Goal: Transaction & Acquisition: Purchase product/service

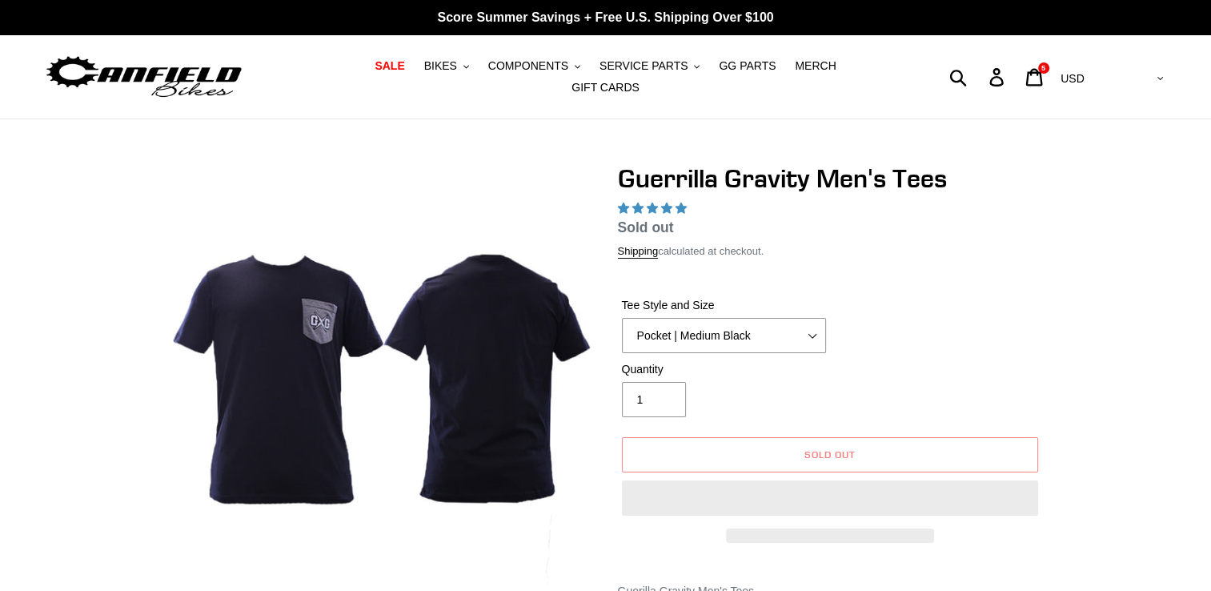
select select "highest-rating"
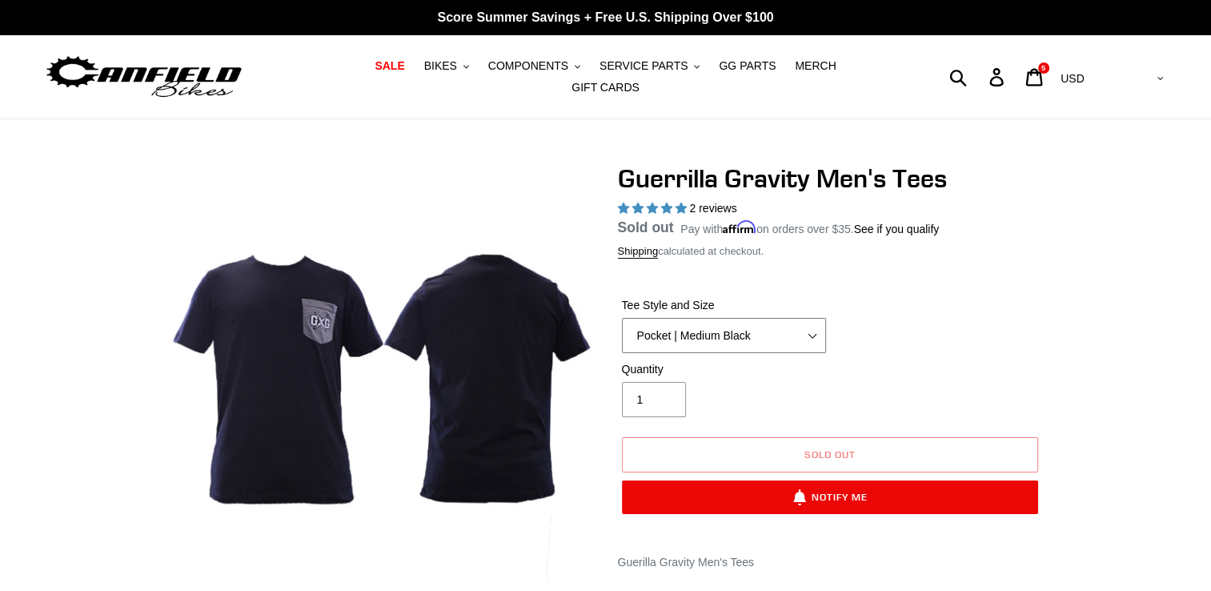
click at [752, 318] on select "Let It Rip | Small Green Let It Rip | Medium Green Megatrail | Small Black Mega…" at bounding box center [724, 335] width 204 height 35
click at [622, 318] on select "Let It Rip | Small Green Let It Rip | Medium Green Megatrail | Small Black Mega…" at bounding box center [724, 335] width 204 height 35
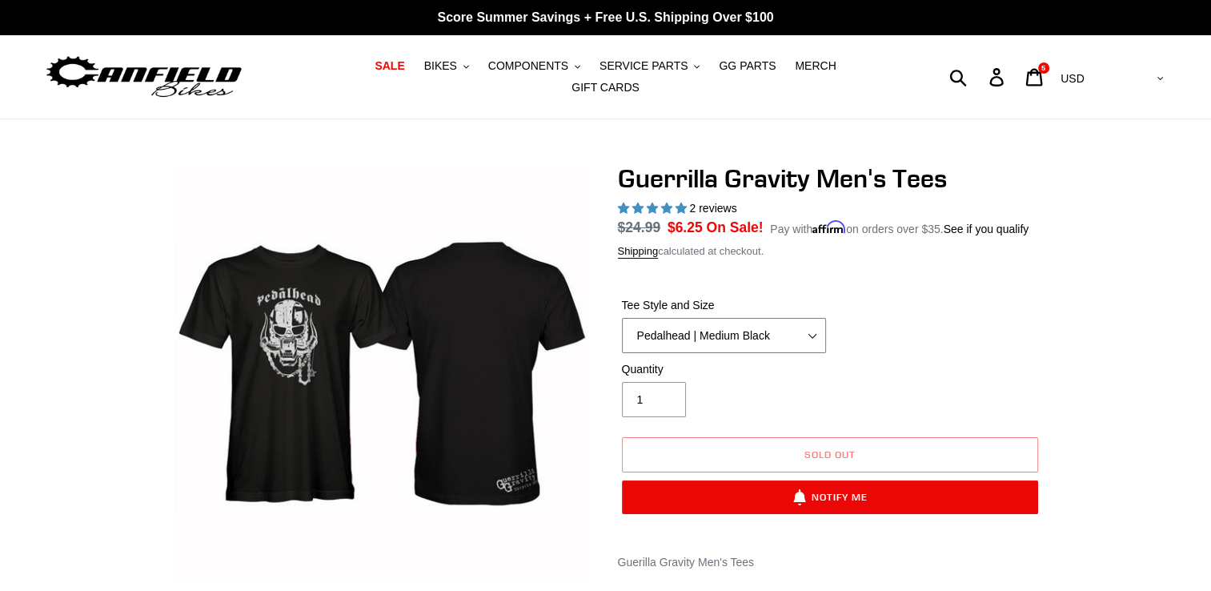
click at [737, 318] on select "Let It Rip | Small Green Let It Rip | Medium Green Megatrail | Small Black Mega…" at bounding box center [724, 335] width 204 height 35
click at [622, 318] on select "Let It Rip | Small Green Let It Rip | Medium Green Megatrail | Small Black Mega…" at bounding box center [724, 335] width 204 height 35
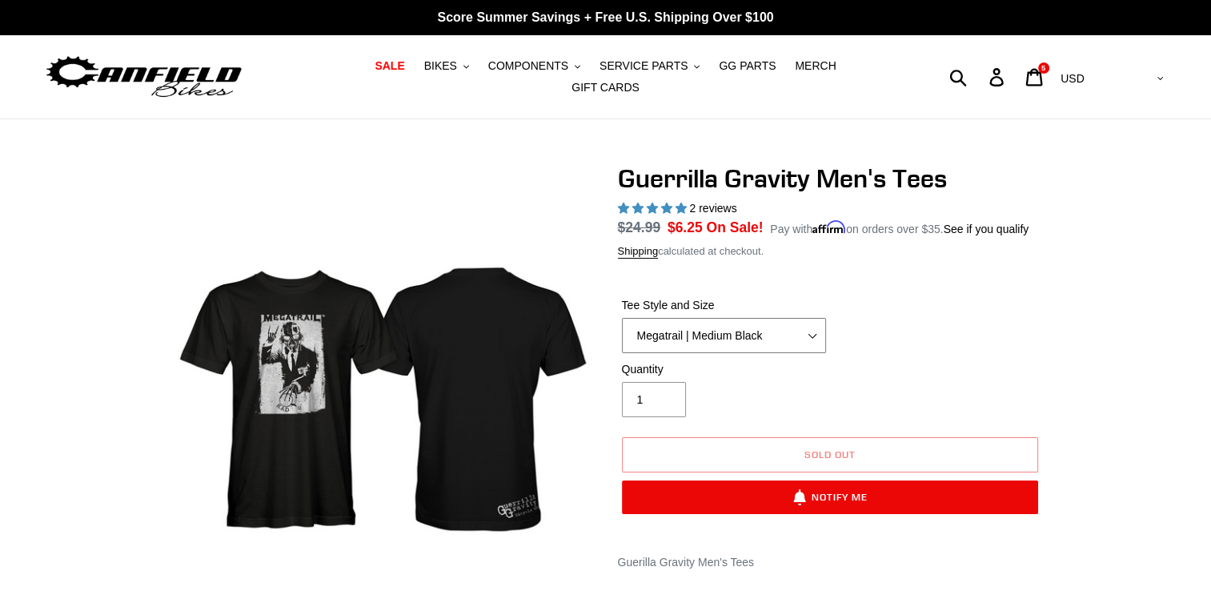
click at [746, 318] on select "Let It Rip | Small Green Let It Rip | Medium Green Megatrail | Small Black Mega…" at bounding box center [724, 335] width 204 height 35
click at [622, 318] on select "Let It Rip | Small Green Let It Rip | Medium Green Megatrail | Small Black Mega…" at bounding box center [724, 335] width 204 height 35
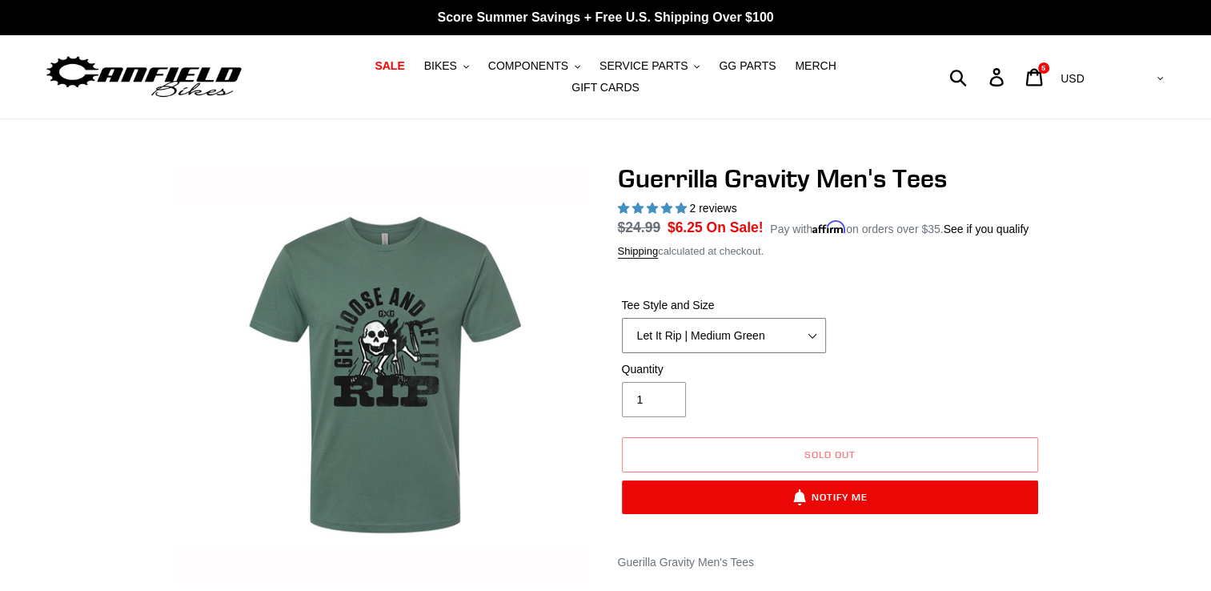
click at [734, 334] on select "Let It Rip | Small Green Let It Rip | Medium Green Megatrail | Small Black Mega…" at bounding box center [724, 335] width 204 height 35
click at [622, 318] on select "Let It Rip | Small Green Let It Rip | Medium Green Megatrail | Small Black Mega…" at bounding box center [724, 335] width 204 height 35
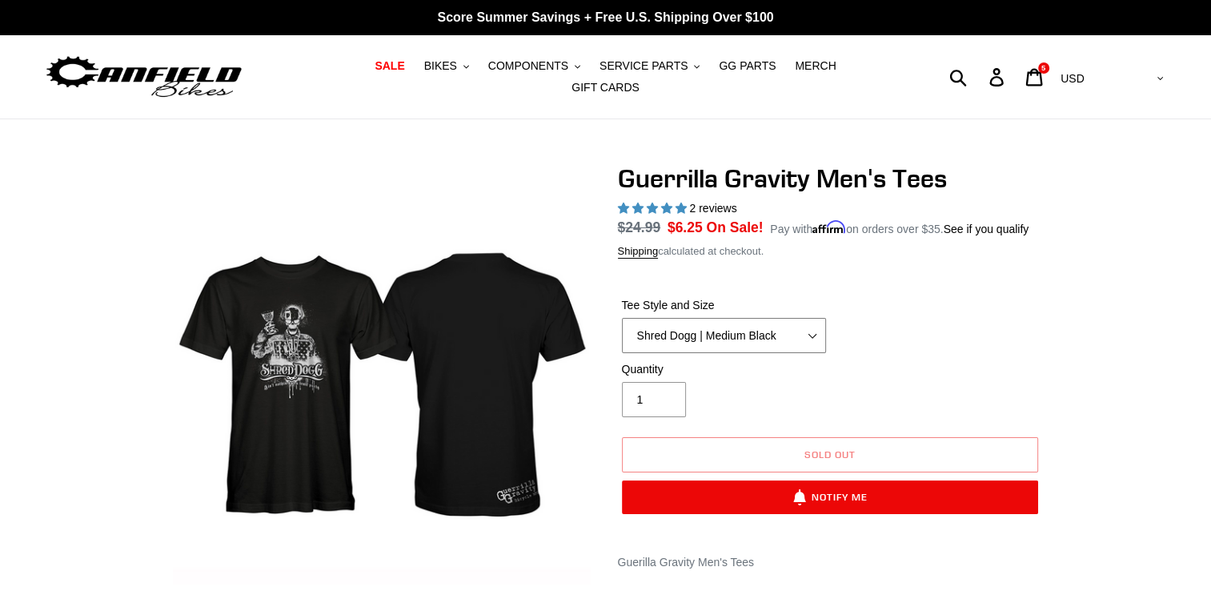
click at [723, 318] on select "Let It Rip | Small Green Let It Rip | Medium Green Megatrail | Small Black Mega…" at bounding box center [724, 335] width 204 height 35
select select "Pocket | Medium Black"
click at [622, 318] on select "Let It Rip | Small Green Let It Rip | Medium Green Megatrail | Small Black Mega…" at bounding box center [724, 335] width 204 height 35
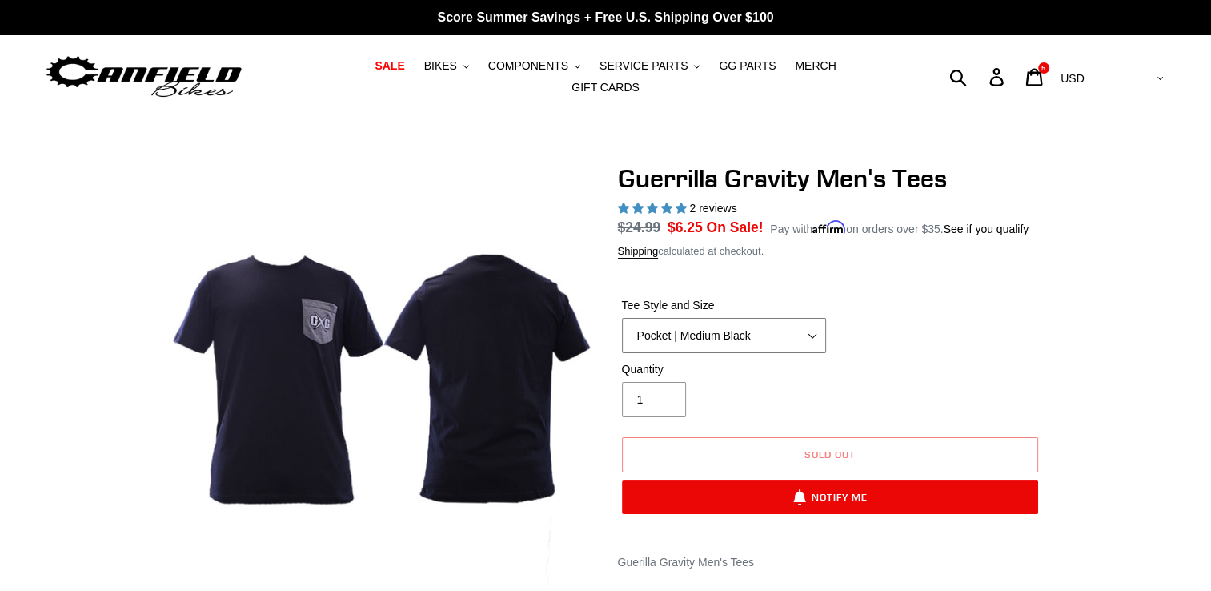
click at [707, 318] on select "Let It Rip | Small Green Let It Rip | Medium Green Megatrail | Small Black Mega…" at bounding box center [724, 335] width 204 height 35
click at [1152, 341] on div at bounding box center [605, 528] width 1211 height 730
click at [1043, 72] on icon at bounding box center [1034, 77] width 18 height 18
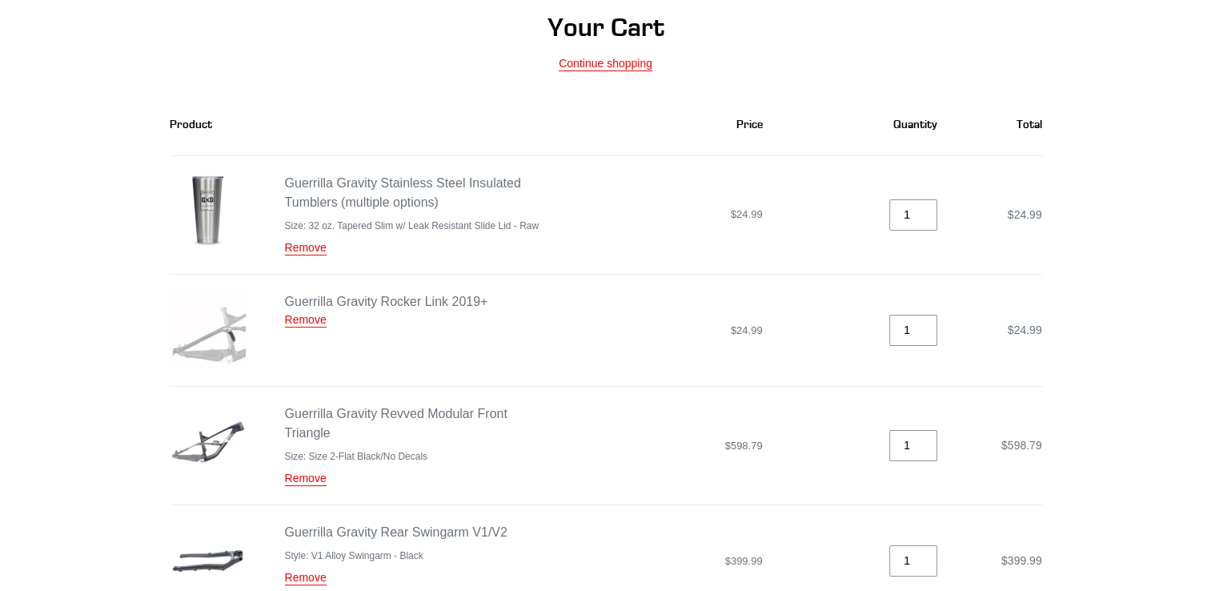
scroll to position [160, 0]
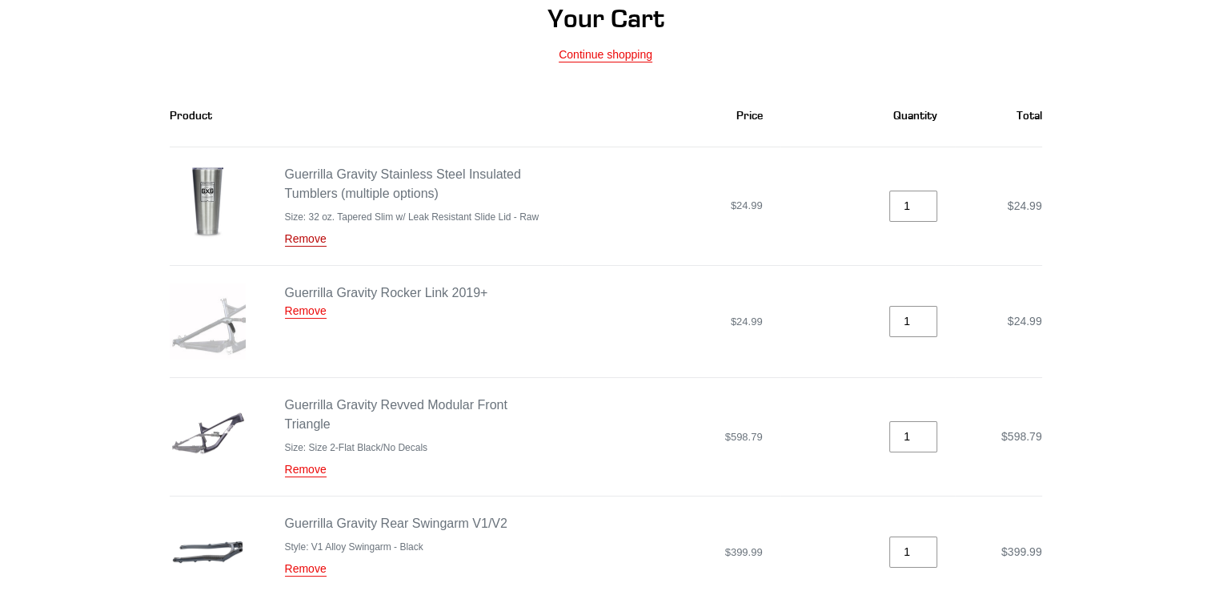
click at [302, 232] on link "Remove" at bounding box center [306, 239] width 42 height 14
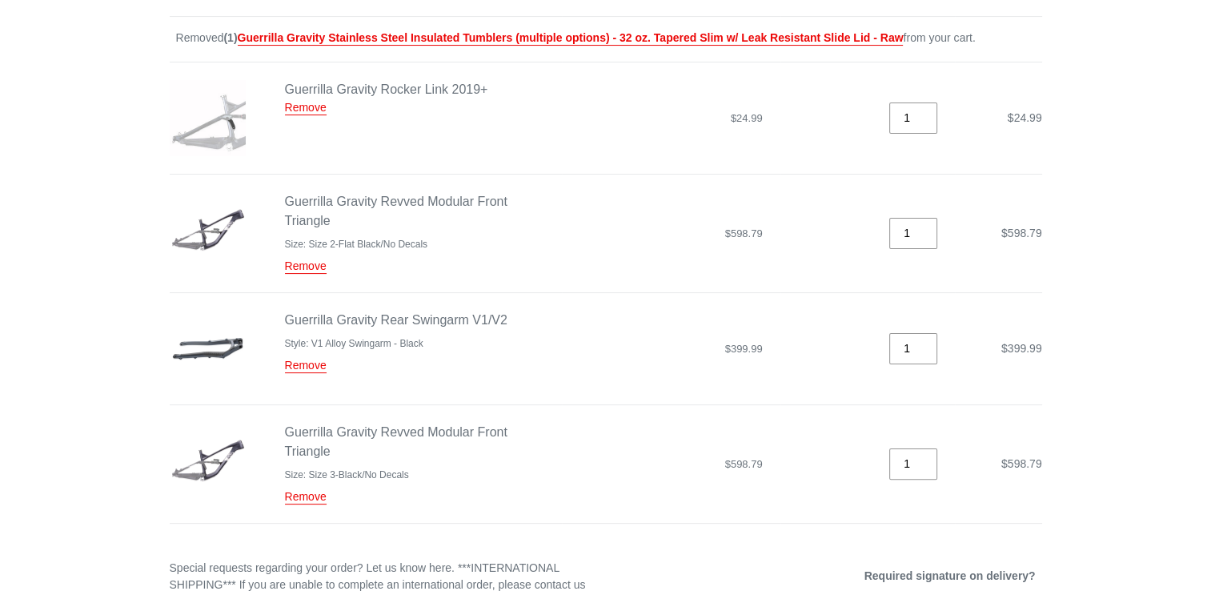
scroll to position [320, 0]
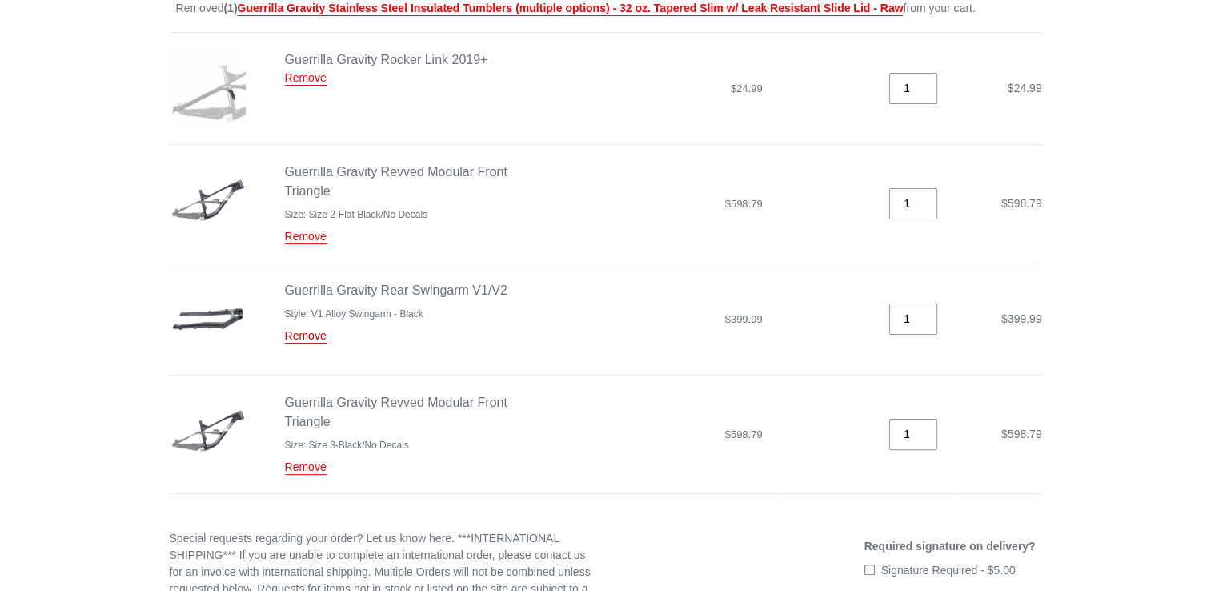
click at [306, 330] on link "Remove" at bounding box center [306, 336] width 42 height 14
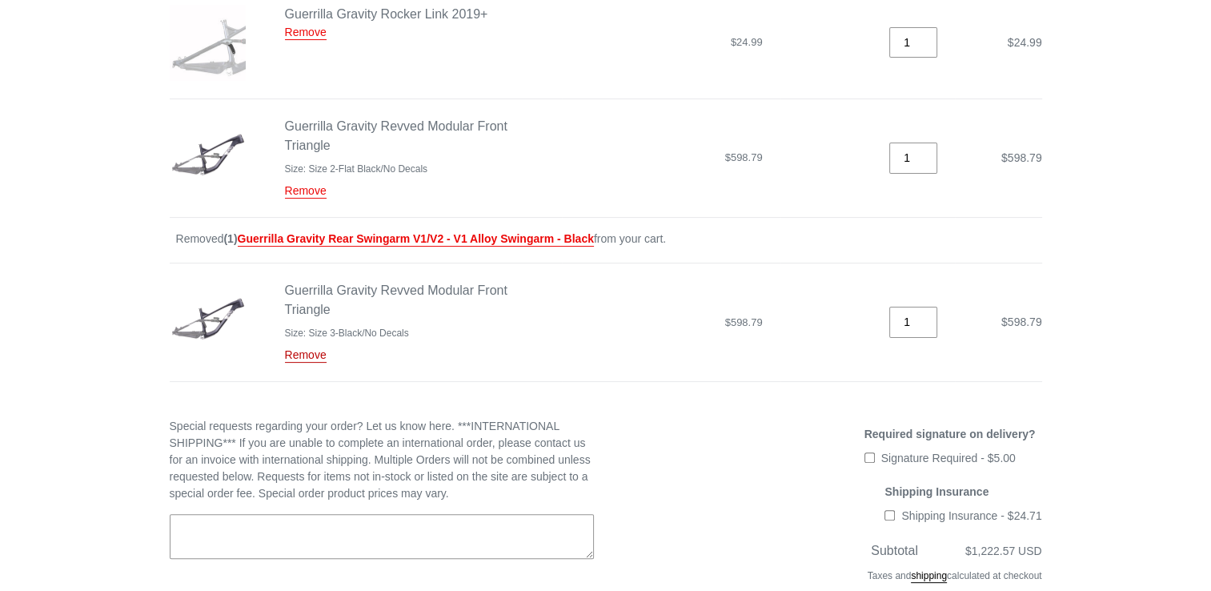
click at [314, 348] on link "Remove" at bounding box center [306, 355] width 42 height 14
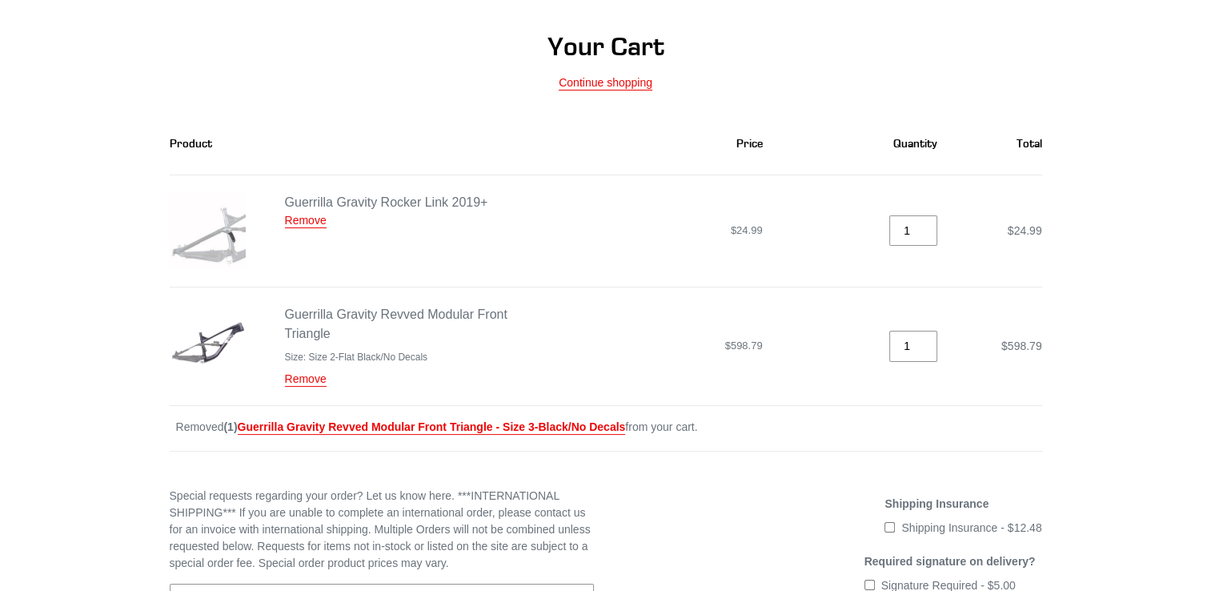
scroll to position [80, 0]
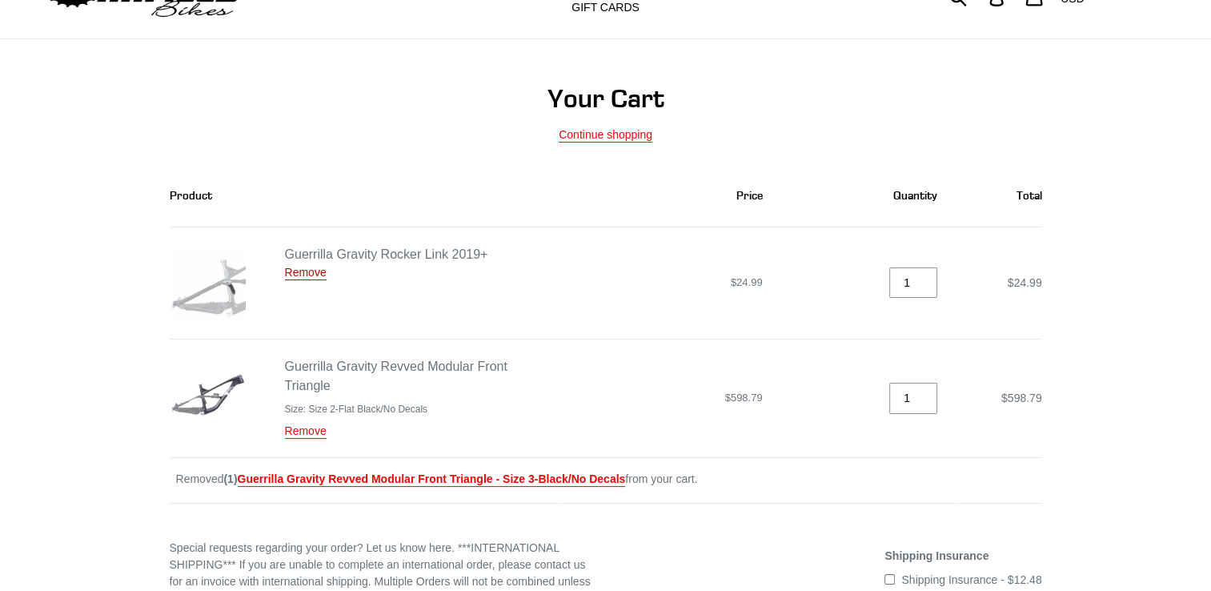
click at [313, 270] on link "Remove" at bounding box center [306, 273] width 42 height 14
